Goal: Understand process/instructions: Learn how to perform a task or action

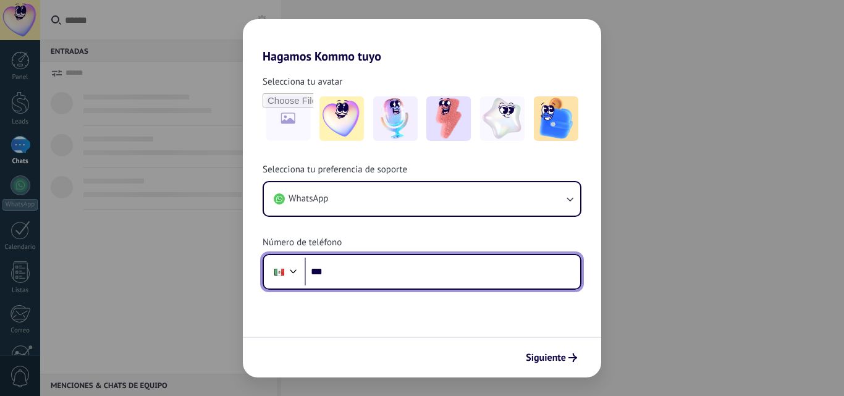
click at [455, 267] on input "***" at bounding box center [442, 272] width 275 height 28
type input "**********"
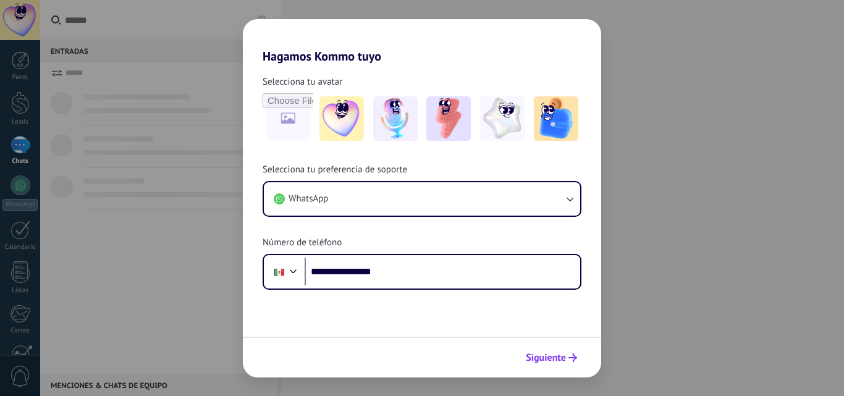
click at [549, 362] on span "Siguiente" at bounding box center [546, 357] width 40 height 9
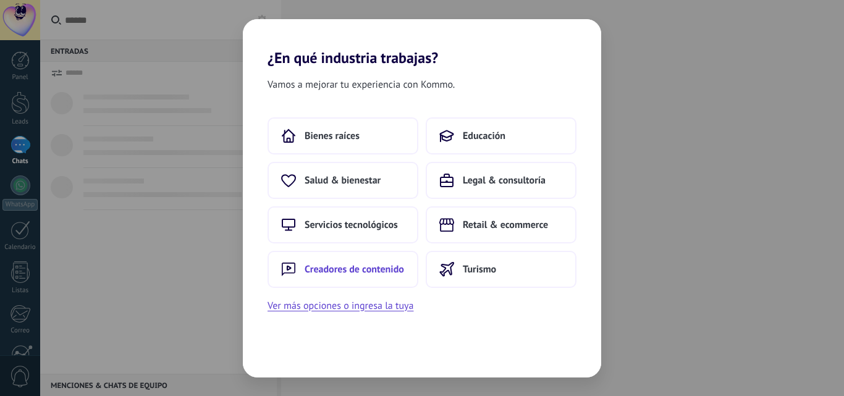
click at [372, 272] on span "Creadores de contenido" at bounding box center [354, 269] width 99 height 12
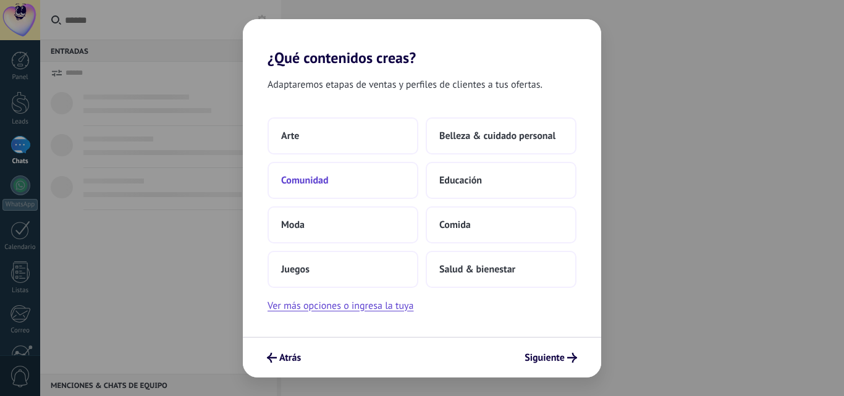
click at [337, 180] on button "Comunidad" at bounding box center [342, 180] width 151 height 37
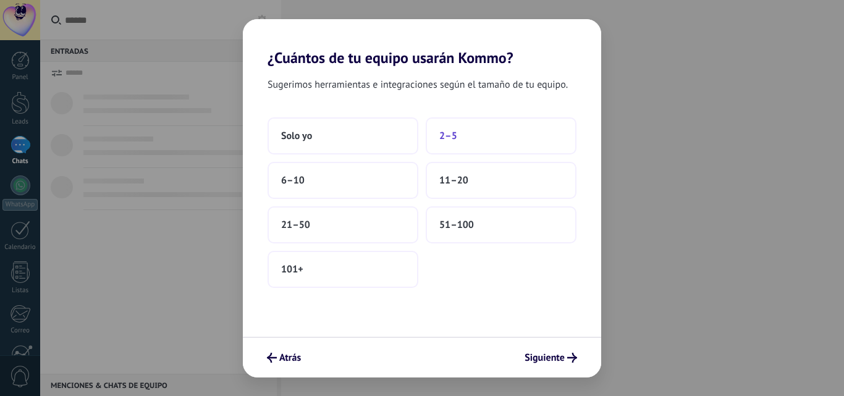
click at [475, 145] on button "2–5" at bounding box center [501, 135] width 151 height 37
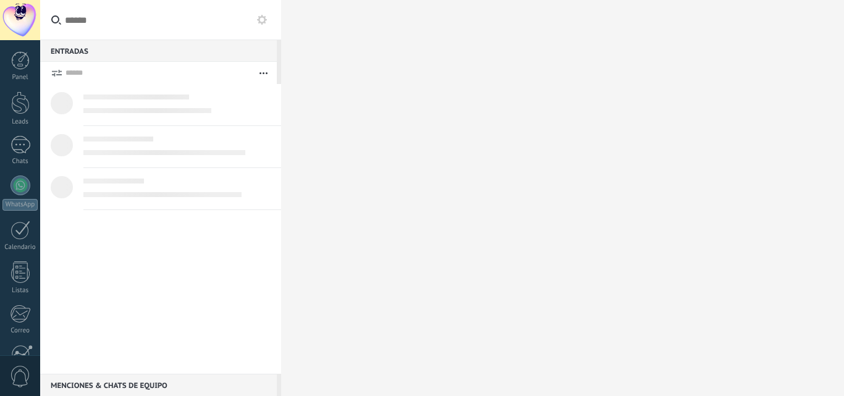
scroll to position [118, 0]
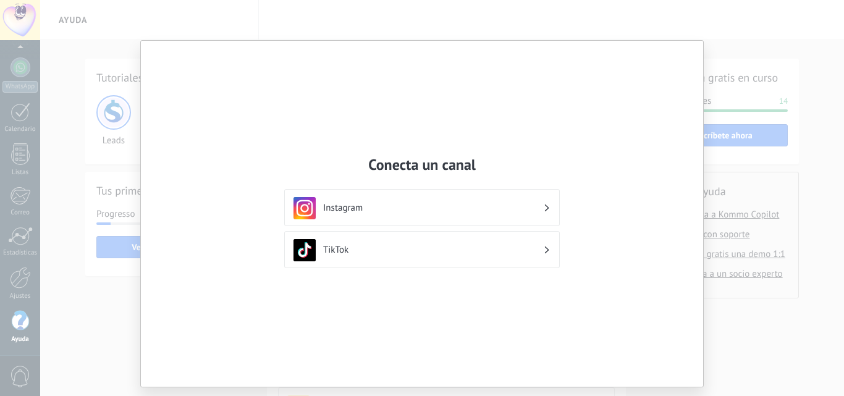
click at [492, 203] on h3 "Instagram" at bounding box center [433, 208] width 220 height 12
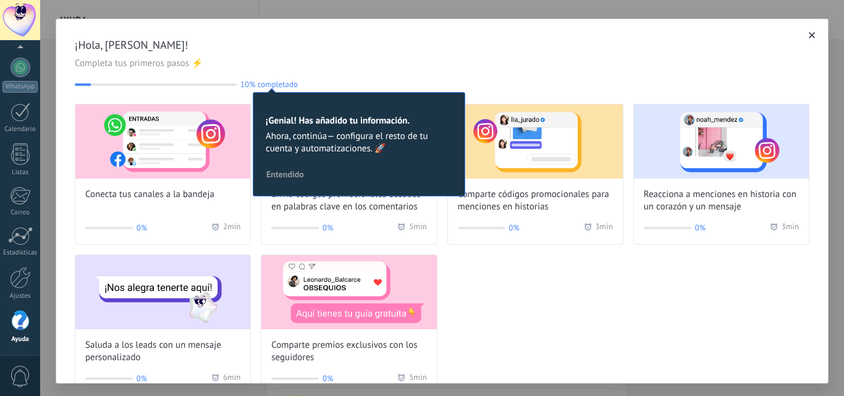
click at [282, 173] on span "Entendido" at bounding box center [285, 174] width 38 height 9
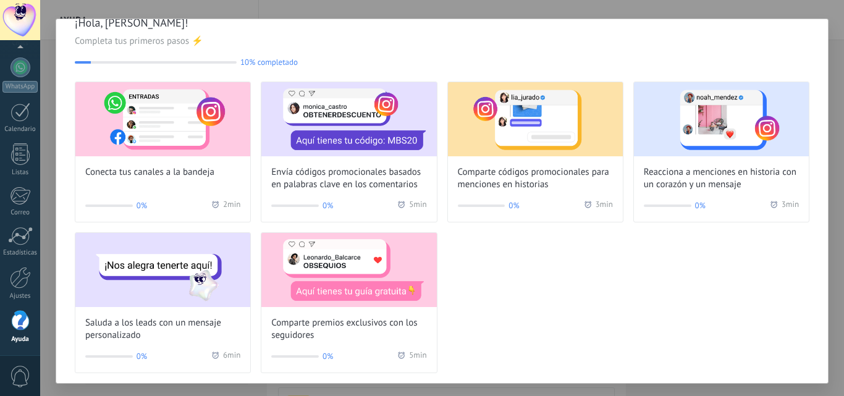
scroll to position [31, 0]
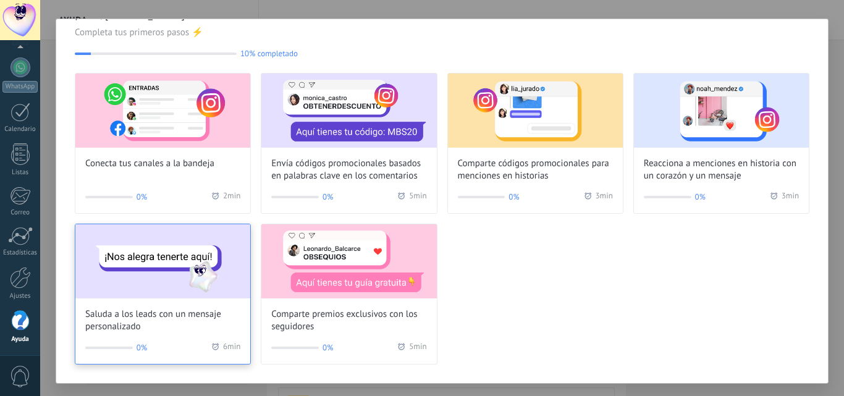
click at [169, 274] on img at bounding box center [162, 261] width 175 height 74
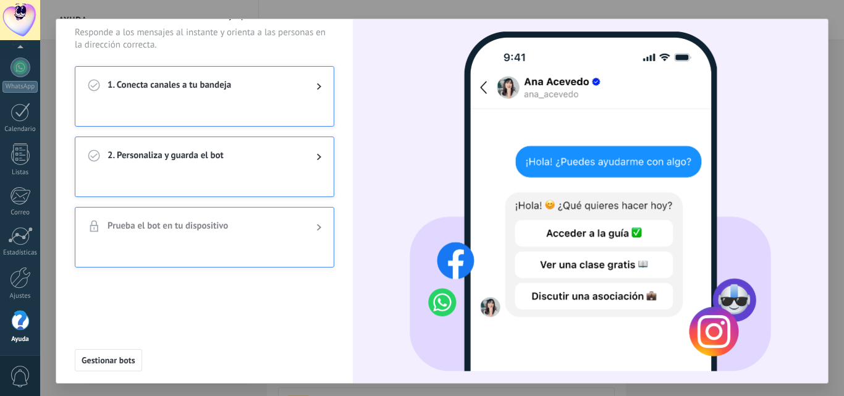
click at [284, 84] on span "1. Conecta canales a tu bandeja" at bounding box center [201, 86] width 189 height 15
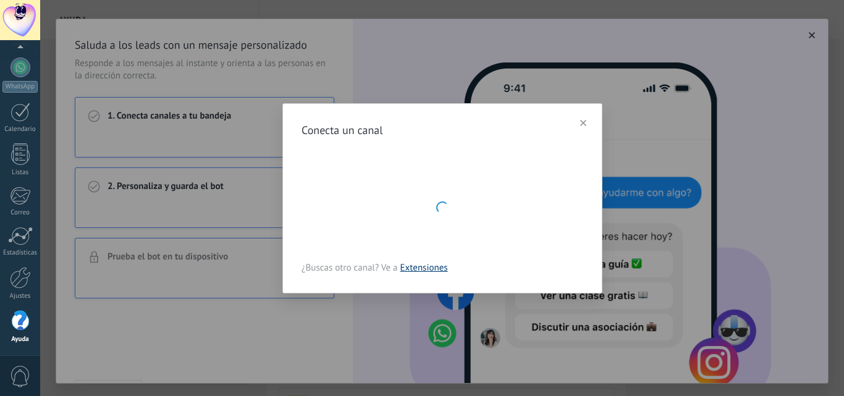
click at [418, 264] on link "Extensiones" at bounding box center [424, 268] width 48 height 12
click at [584, 128] on button "button" at bounding box center [582, 123] width 17 height 19
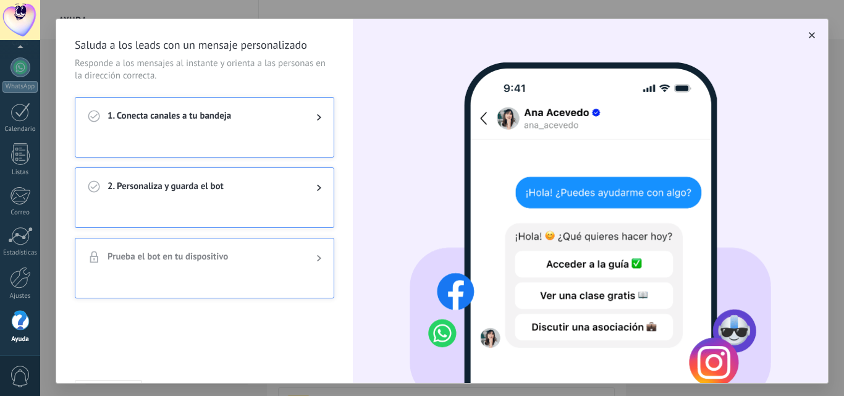
click at [805, 32] on button "button" at bounding box center [811, 35] width 12 height 12
